Goal: Task Accomplishment & Management: Use online tool/utility

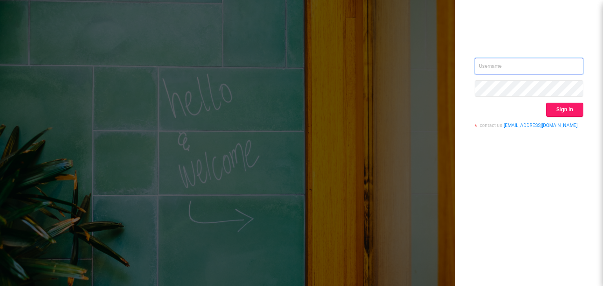
type input "[EMAIL_ADDRESS][DOMAIN_NAME]"
click at [559, 111] on button "Sign in" at bounding box center [564, 110] width 37 height 14
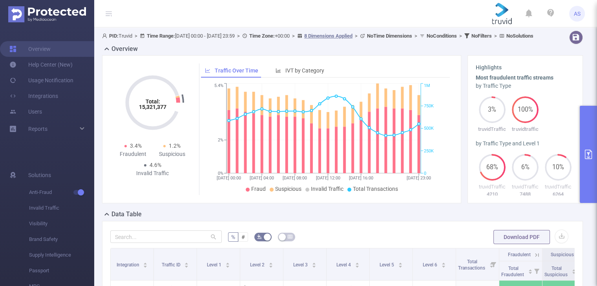
click at [587, 140] on button "primary" at bounding box center [587, 154] width 17 height 97
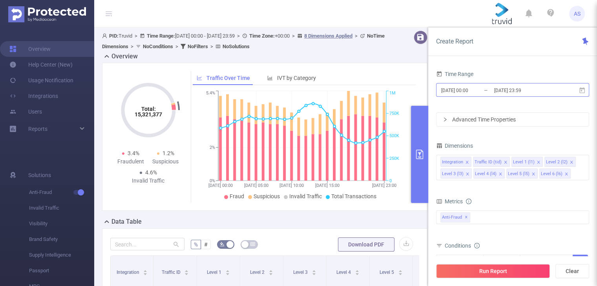
click at [510, 91] on input "[DATE] 23:59" at bounding box center [525, 90] width 64 height 11
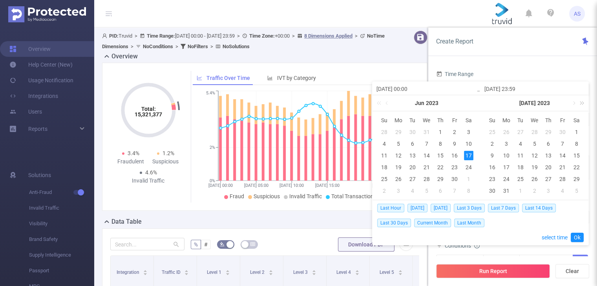
click at [583, 103] on link at bounding box center [580, 103] width 10 height 16
click at [575, 105] on link at bounding box center [580, 103] width 10 height 16
click at [486, 104] on link at bounding box center [488, 103] width 10 height 16
click at [573, 104] on link at bounding box center [573, 103] width 7 height 16
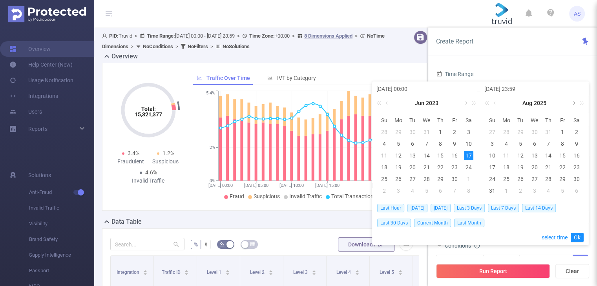
click at [573, 103] on link at bounding box center [573, 103] width 7 height 16
click at [492, 155] on div "14" at bounding box center [491, 155] width 9 height 9
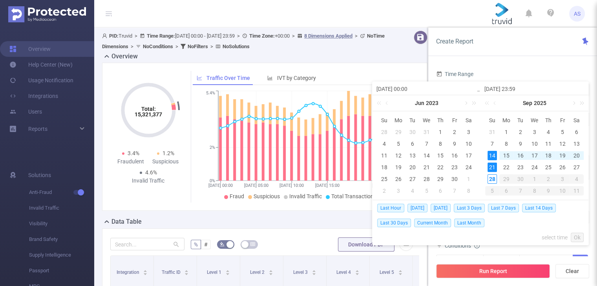
click at [491, 166] on div "21" at bounding box center [491, 167] width 9 height 9
type input "[DATE] 00:00"
type input "[DATE] 23:59"
type input "[DATE] 00:00"
type input "[DATE] 23:59"
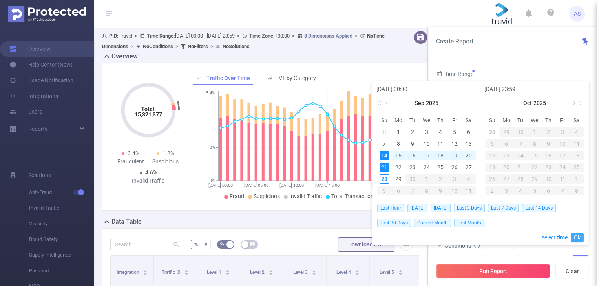
click at [575, 237] on link "Ok" at bounding box center [576, 237] width 13 height 9
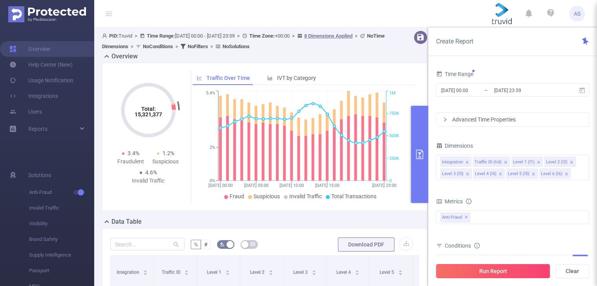
click at [449, 271] on button "Run Report" at bounding box center [493, 271] width 114 height 14
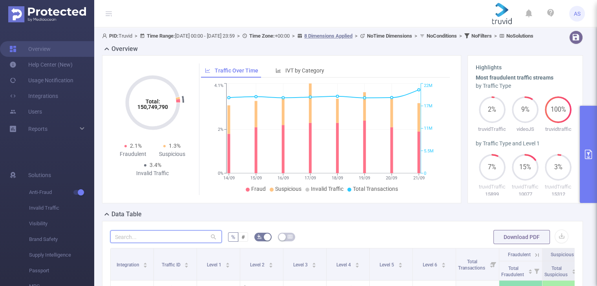
click at [158, 243] on input "text" at bounding box center [165, 237] width 111 height 13
type input "recentlybooked"
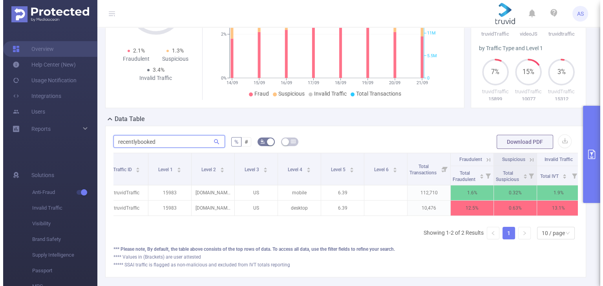
scroll to position [0, 61]
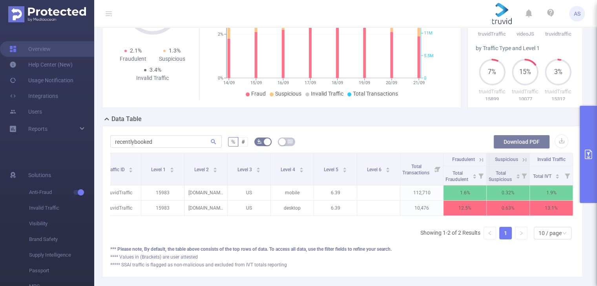
click at [515, 147] on button "Download PDF" at bounding box center [521, 142] width 56 height 14
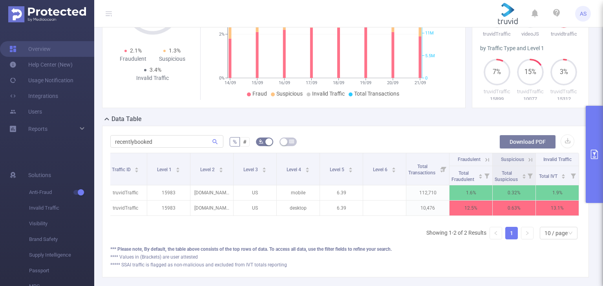
scroll to position [0, 55]
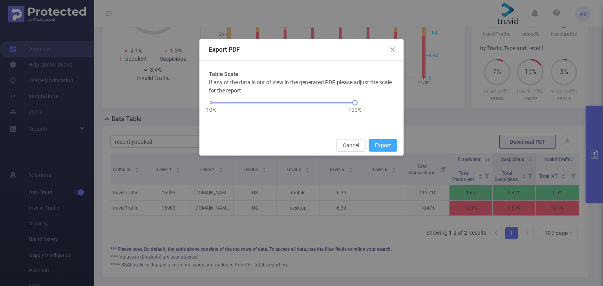
click at [388, 145] on button "Export" at bounding box center [382, 145] width 29 height 13
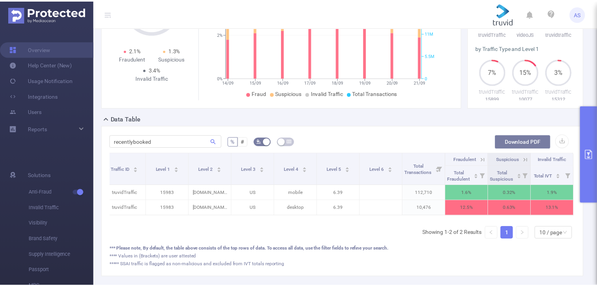
scroll to position [119, 0]
